Goal: Task Accomplishment & Management: Use online tool/utility

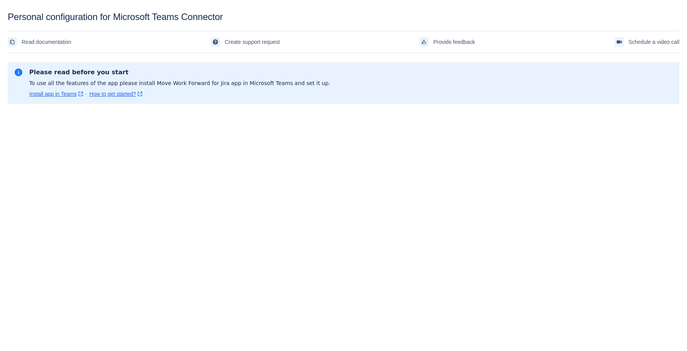
click at [63, 96] on link "Install app in Teams ﻿ , (opens new window)" at bounding box center [56, 94] width 54 height 8
